Goal: Task Accomplishment & Management: Manage account settings

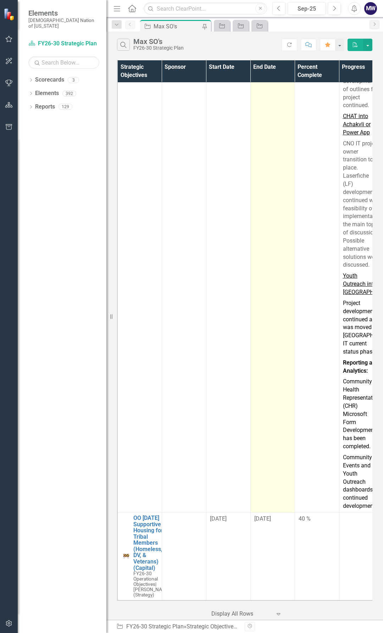
scroll to position [3636, 0]
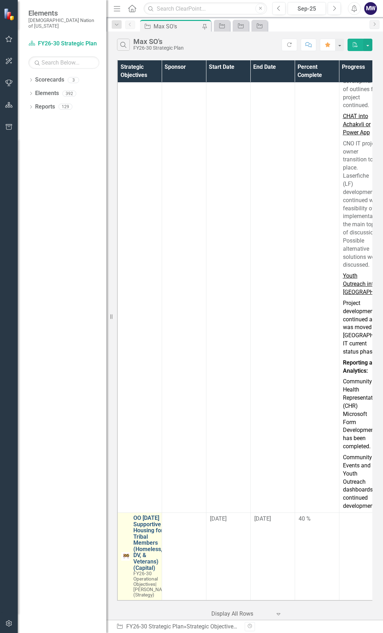
click at [148, 525] on link "OO [DATE] Supportive Housing for Tribal Members (Homeless, DV, & Veterans) (Cap…" at bounding box center [151, 543] width 37 height 56
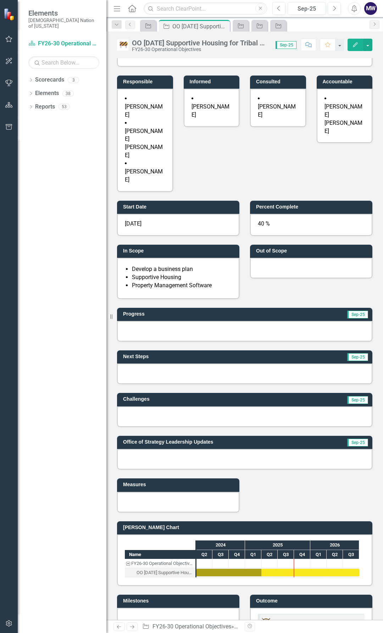
scroll to position [106, 0]
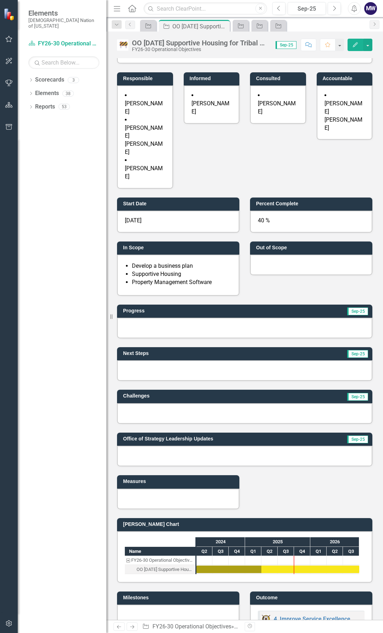
click at [316, 318] on div at bounding box center [244, 328] width 255 height 21
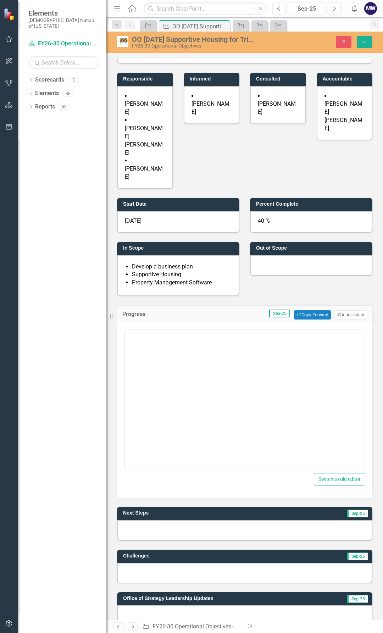
scroll to position [0, 0]
click at [316, 310] on button "Copy Forward Copy Forward" at bounding box center [312, 314] width 37 height 9
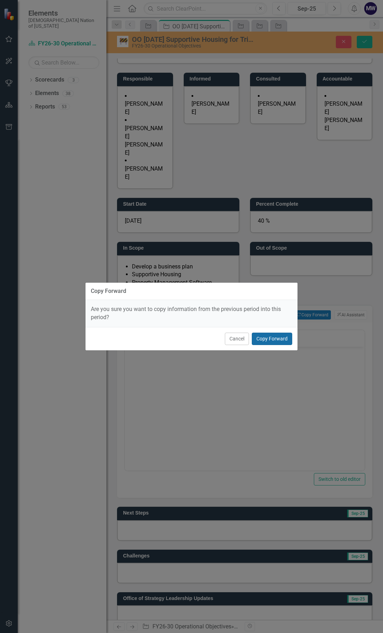
click at [266, 340] on button "Copy Forward" at bounding box center [272, 339] width 40 height 12
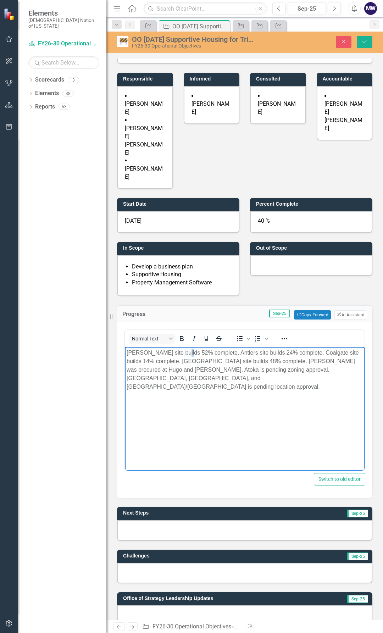
drag, startPoint x: 184, startPoint y: 352, endPoint x: 177, endPoint y: 352, distance: 6.7
click at [177, 352] on p "[PERSON_NAME] site builds 52% complete. Antlers site builds 24% complete. Coalg…" at bounding box center [245, 370] width 236 height 43
drag, startPoint x: 269, startPoint y: 352, endPoint x: 261, endPoint y: 352, distance: 7.8
click at [261, 352] on p "[PERSON_NAME] site builds 65% complete. Antlers site builds 24% complete. Coalg…" at bounding box center [245, 370] width 236 height 43
drag, startPoint x: 133, startPoint y: 359, endPoint x: 127, endPoint y: 359, distance: 5.7
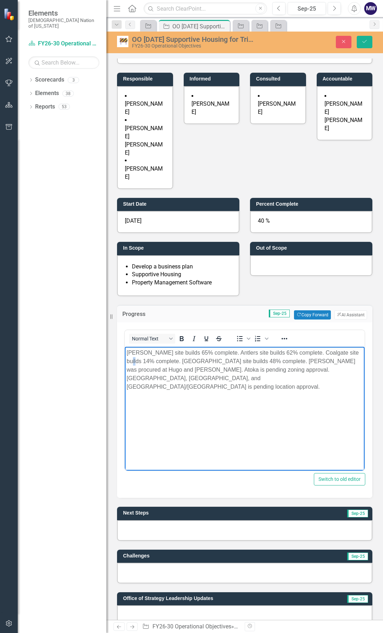
click at [127, 359] on p "[PERSON_NAME] site builds 65% complete. Antlers site builds 62% complete. Coalg…" at bounding box center [245, 370] width 236 height 43
click at [223, 361] on p "[PERSON_NAME] site builds 65% complete. Antlers site builds 62% complete. Coalg…" at bounding box center [245, 370] width 236 height 43
drag, startPoint x: 356, startPoint y: 361, endPoint x: 257, endPoint y: 362, distance: 99.3
click at [257, 362] on p "[PERSON_NAME] site builds 65% complete. Antlers site builds 62% complete. Coalg…" at bounding box center [245, 370] width 236 height 43
drag, startPoint x: 279, startPoint y: 362, endPoint x: 274, endPoint y: 362, distance: 4.3
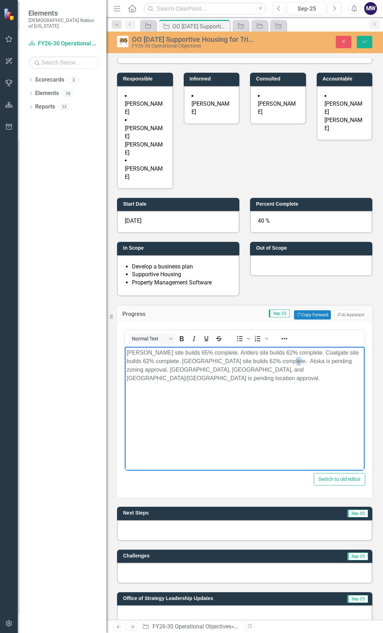
click at [274, 362] on p "[PERSON_NAME] site builds 65% complete. Antlers site builds 62% complete. Coalg…" at bounding box center [245, 366] width 236 height 34
click at [258, 362] on p "[PERSON_NAME] site builds 65% complete. Antlers site builds 62% complete. Coalg…" at bounding box center [245, 366] width 236 height 34
drag, startPoint x: 300, startPoint y: 361, endPoint x: 274, endPoint y: 361, distance: 25.9
click at [274, 361] on p "[PERSON_NAME] site builds 65% complete. Antlers site builds 62% complete. Coalg…" at bounding box center [245, 366] width 236 height 34
drag, startPoint x: 167, startPoint y: 370, endPoint x: 127, endPoint y: 366, distance: 40.2
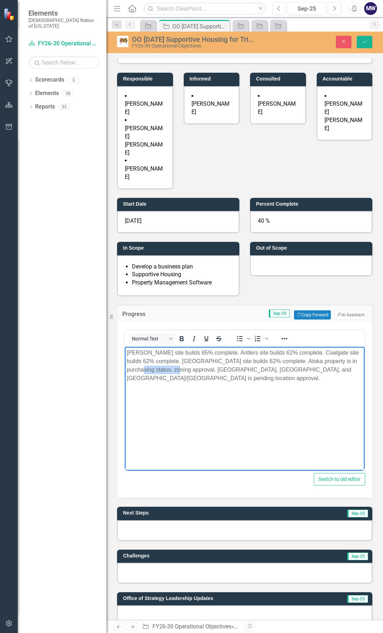
click at [127, 366] on p "[PERSON_NAME] site builds 65% complete. Antlers site builds 62% complete. Coalg…" at bounding box center [245, 366] width 236 height 34
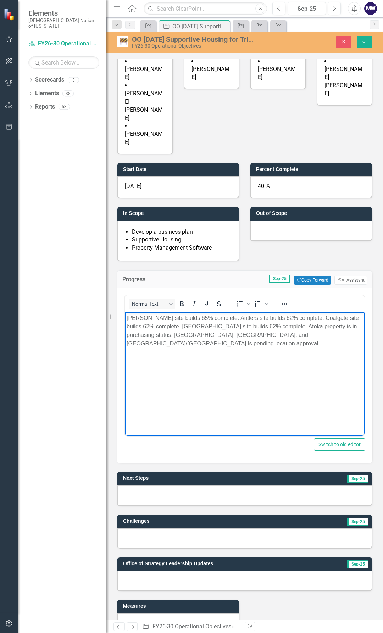
scroll to position [142, 0]
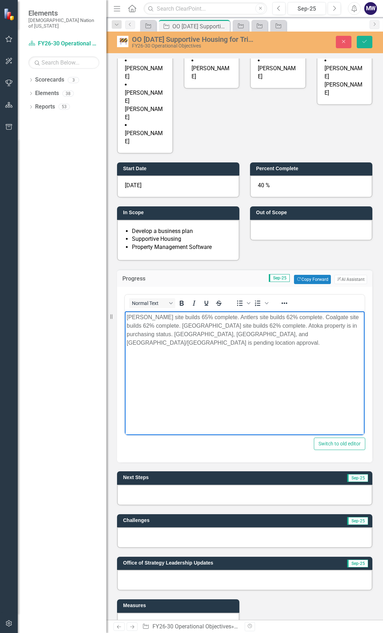
click at [282, 331] on p "[PERSON_NAME] site builds 65% complete. Antlers site builds 62% complete. Coalg…" at bounding box center [245, 330] width 236 height 34
click at [296, 337] on p "[PERSON_NAME] site builds 65% complete. Antlers site builds 62% complete. Coalg…" at bounding box center [245, 330] width 236 height 34
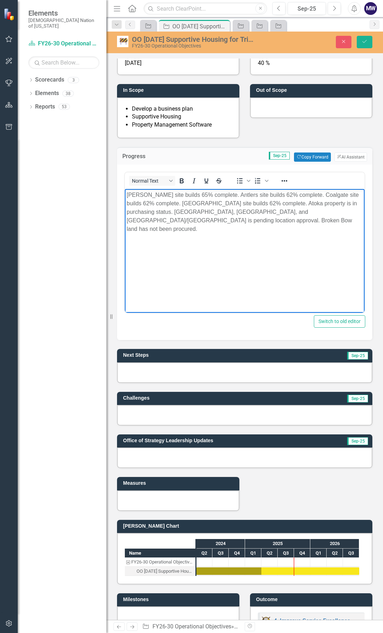
scroll to position [284, 0]
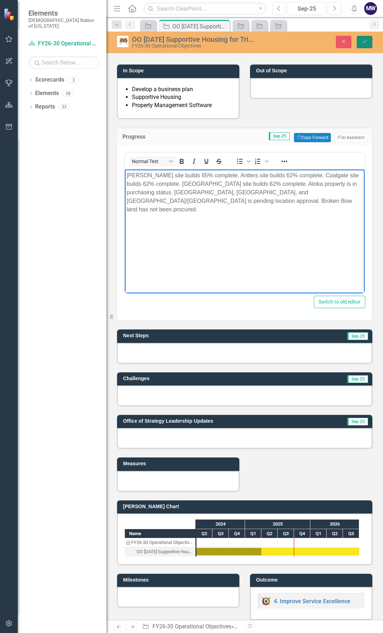
click at [364, 42] on icon "Save" at bounding box center [364, 41] width 6 height 5
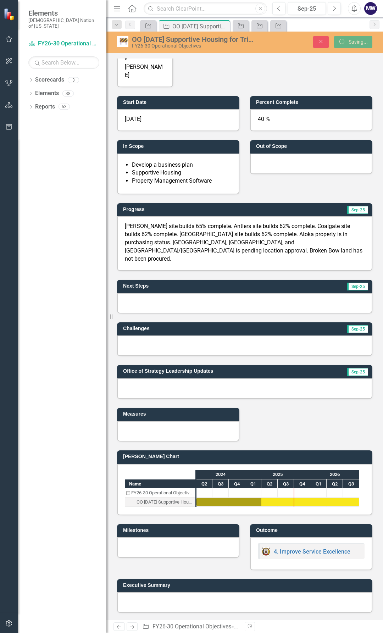
scroll to position [152, 0]
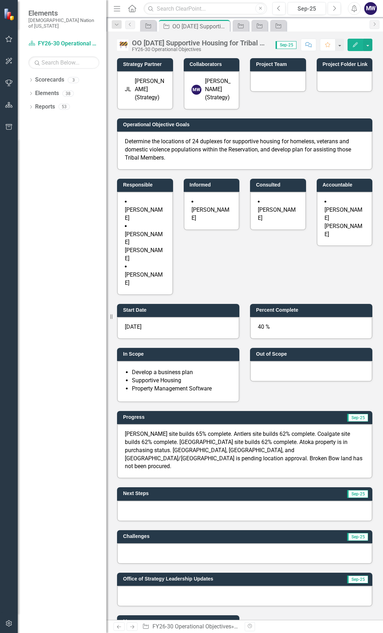
click at [246, 501] on div at bounding box center [244, 511] width 255 height 21
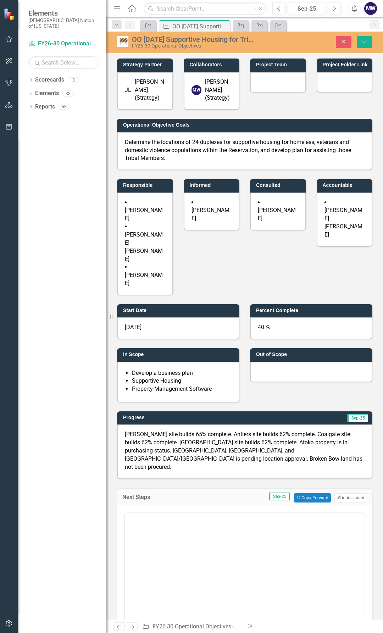
scroll to position [0, 0]
click at [306, 493] on button "Copy Forward Copy Forward" at bounding box center [312, 497] width 37 height 9
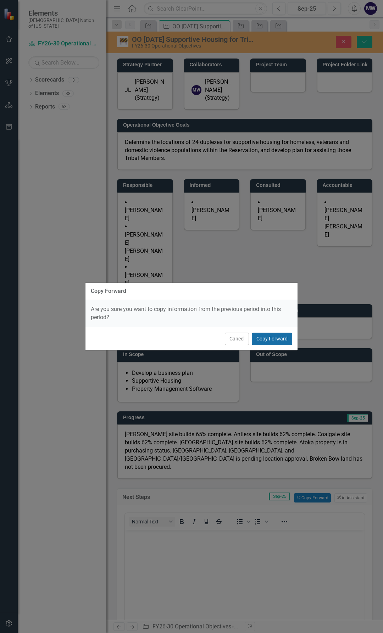
click at [279, 340] on button "Copy Forward" at bounding box center [272, 339] width 40 height 12
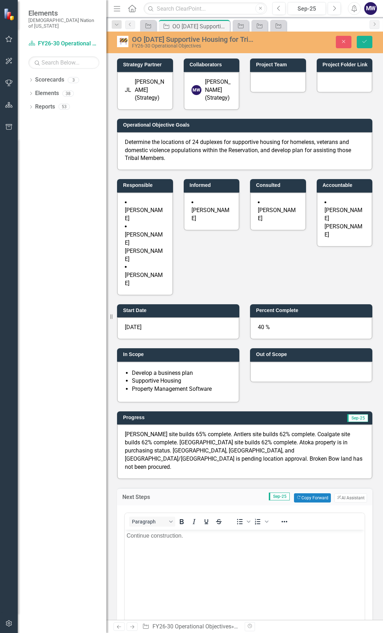
click at [183, 537] on p "Continue construction." at bounding box center [245, 535] width 236 height 9
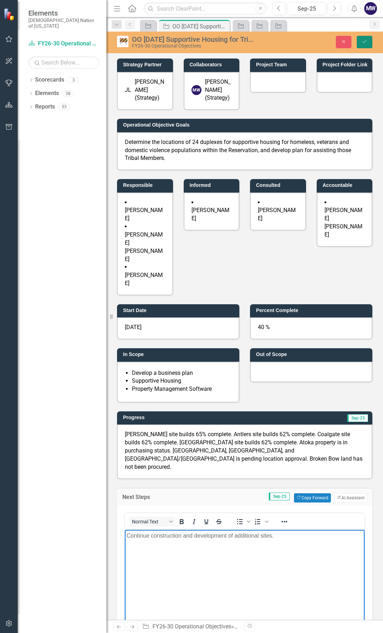
click at [362, 39] on icon "Save" at bounding box center [364, 41] width 6 height 5
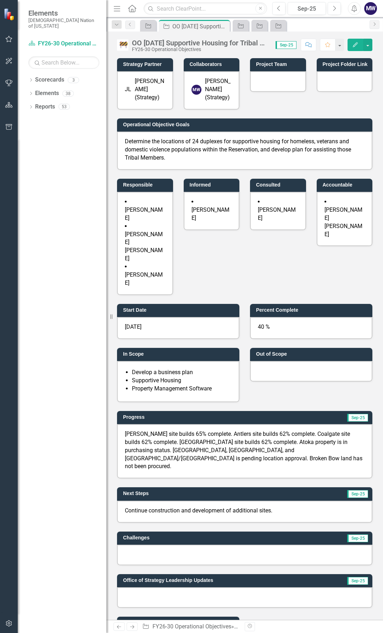
click at [131, 90] on div "JL" at bounding box center [128, 89] width 6 height 8
click at [145, 88] on div "[PERSON_NAME] (Strategy)" at bounding box center [150, 89] width 30 height 24
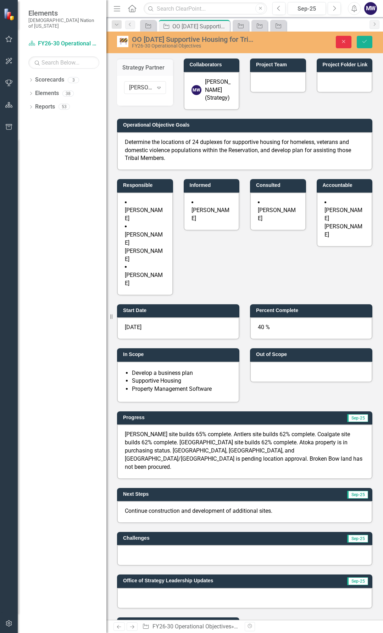
click at [344, 38] on button "Close" at bounding box center [344, 42] width 16 height 12
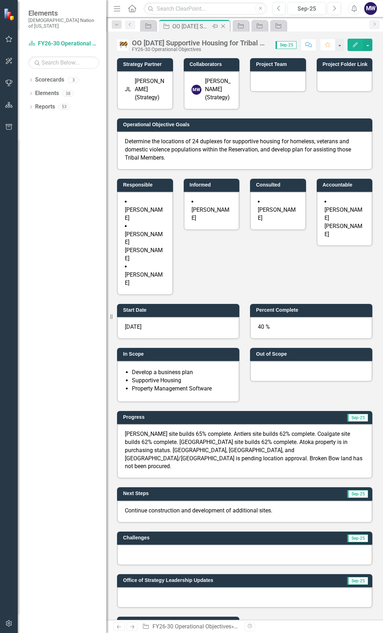
click at [223, 24] on icon "Close" at bounding box center [223, 26] width 7 height 6
